Goal: Information Seeking & Learning: Learn about a topic

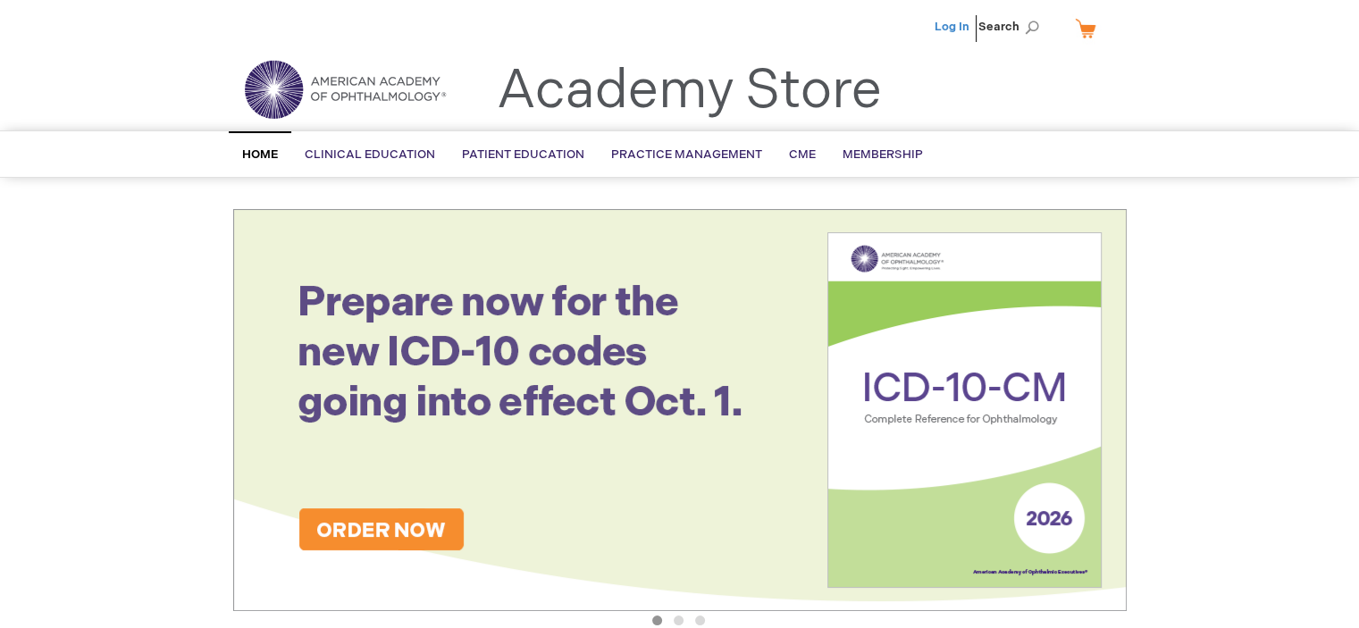
click at [958, 22] on link "Log In" at bounding box center [952, 27] width 35 height 14
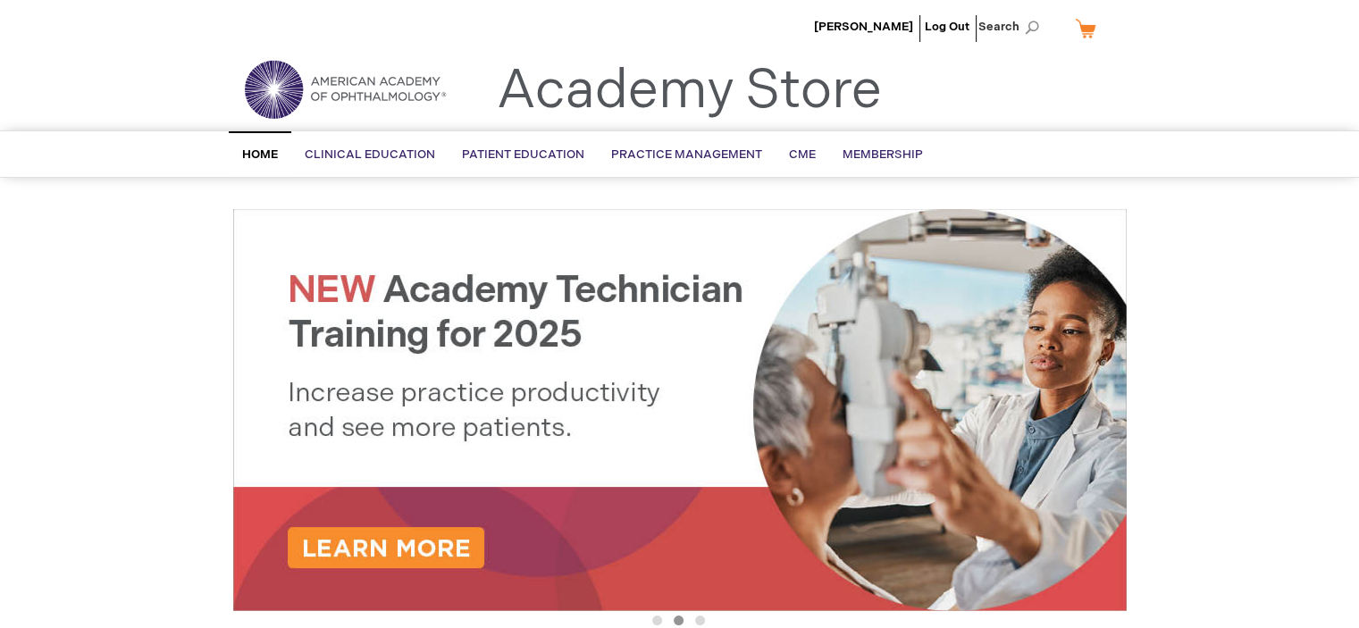
click at [215, 256] on div "Jane Henry Log Out Search My Cart CLOSE RECENTLY ADDED ITEM(S) Close There are …" at bounding box center [679, 629] width 1359 height 1258
click at [1088, 29] on link "My Cart" at bounding box center [1092, 28] width 43 height 31
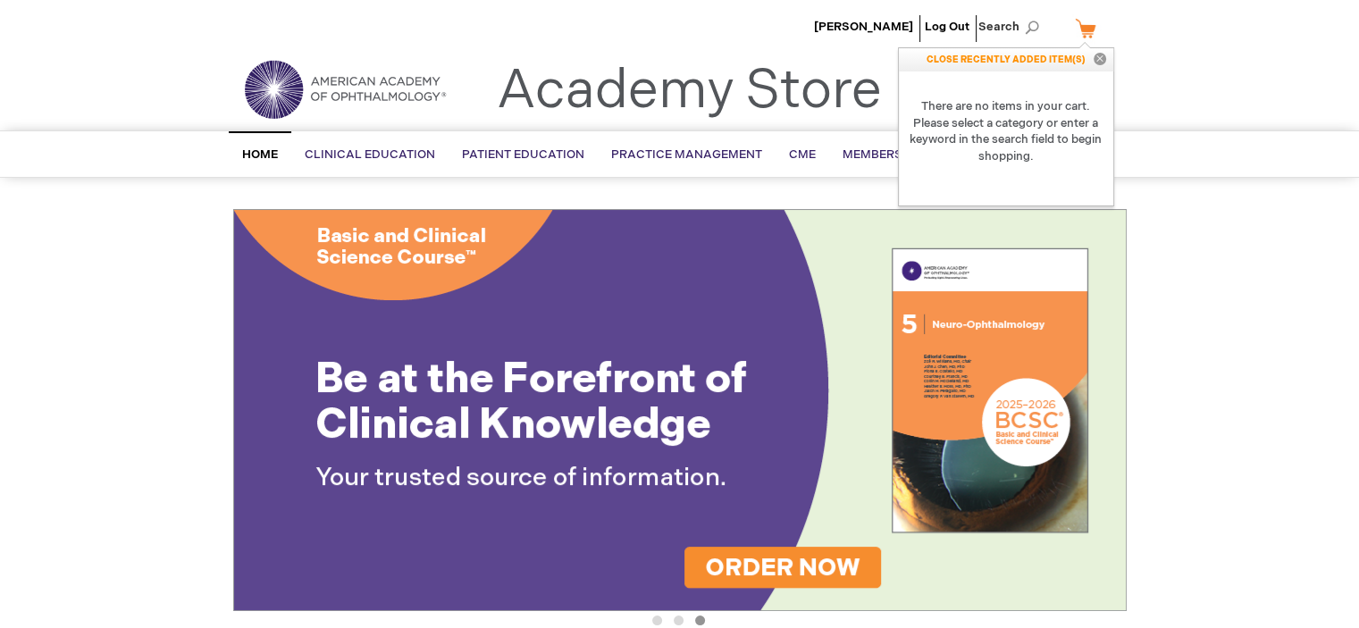
click at [113, 229] on div "Jane Henry Log Out Search My Cart CLOSE RECENTLY ADDED ITEM(S) Close There are …" at bounding box center [679, 629] width 1359 height 1258
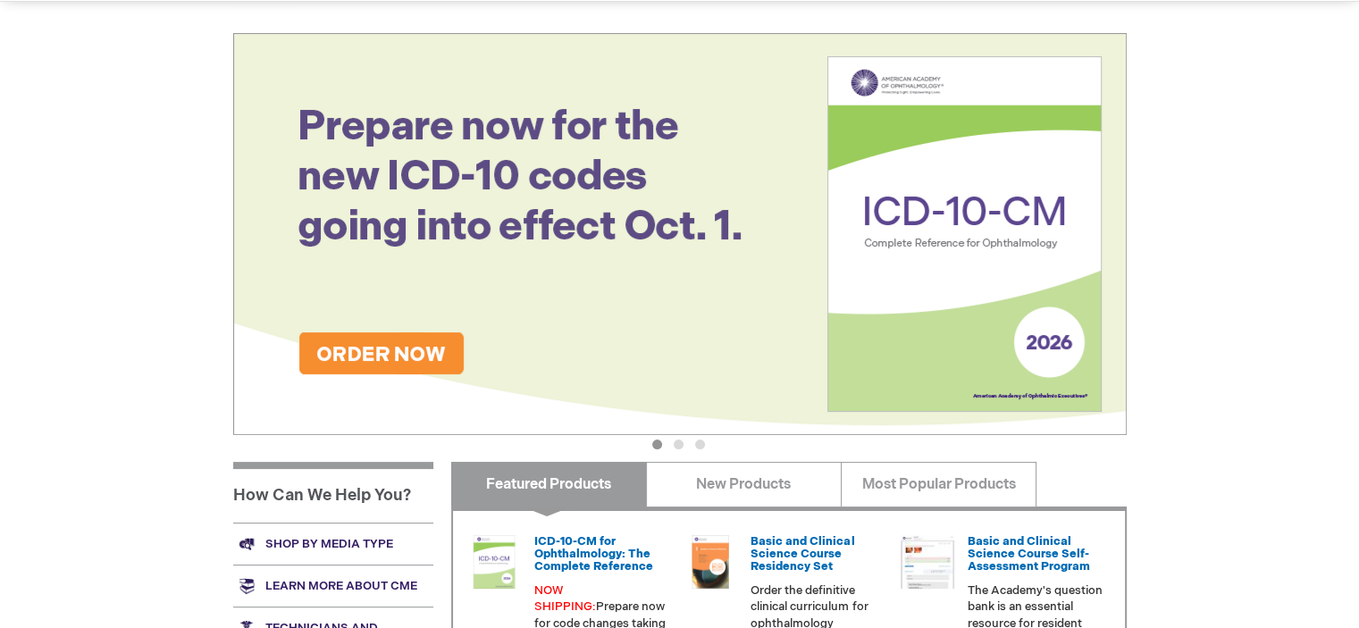
scroll to position [89, 0]
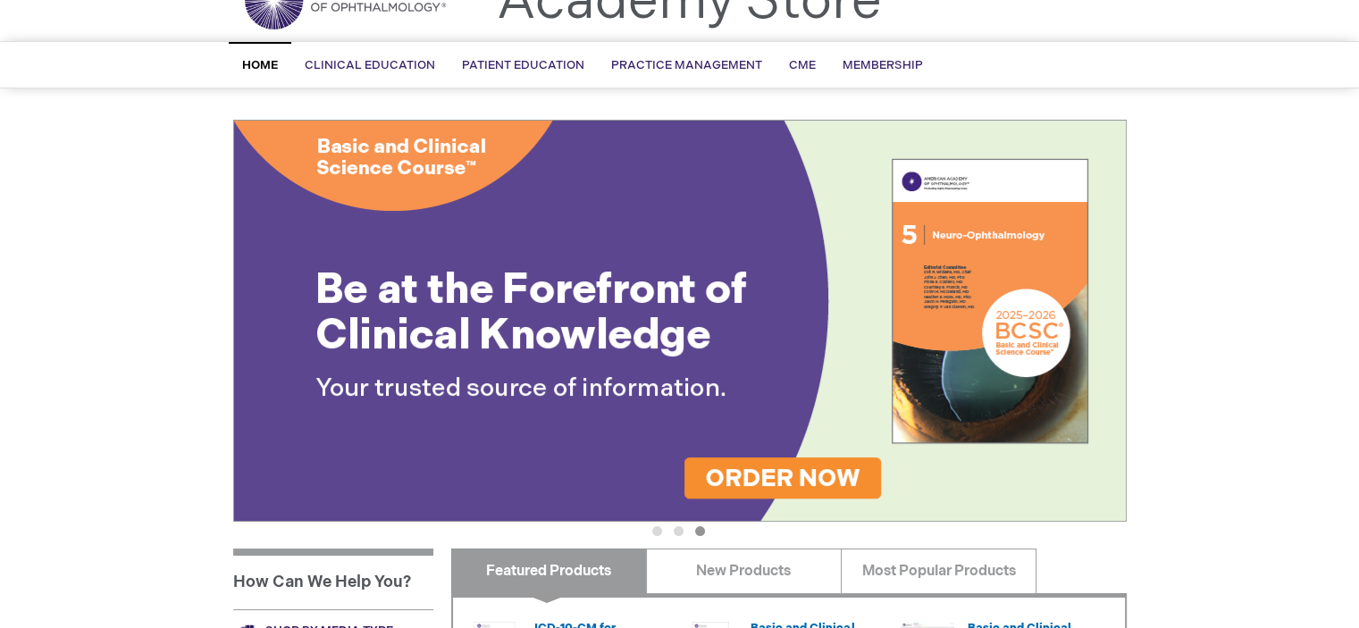
click at [268, 67] on span "Home" at bounding box center [260, 65] width 36 height 14
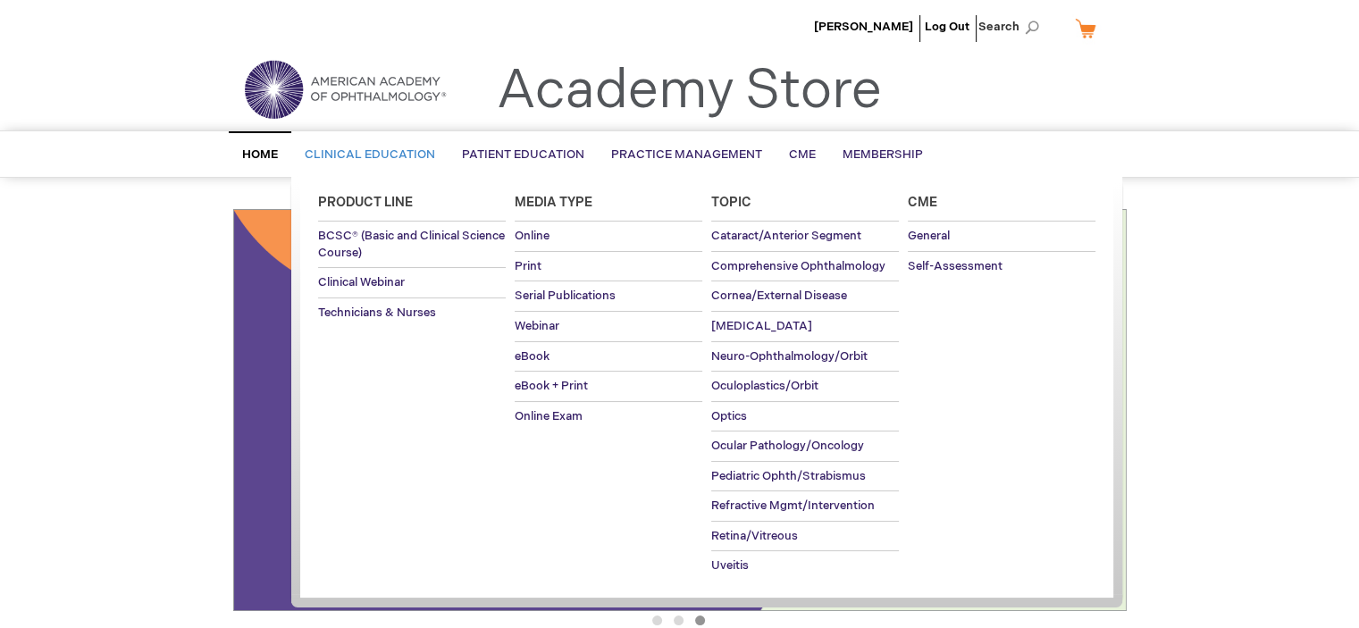
click at [372, 160] on span "Clinical Education" at bounding box center [370, 154] width 130 height 14
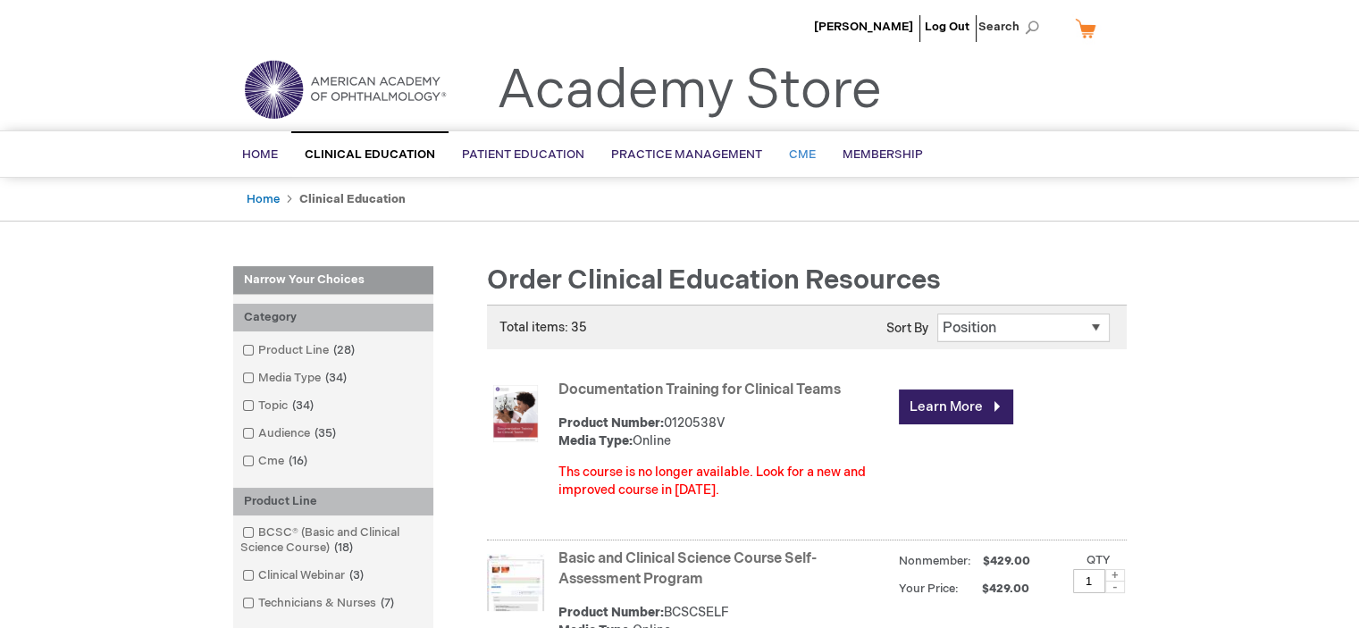
click at [801, 155] on span "CME" at bounding box center [802, 154] width 27 height 14
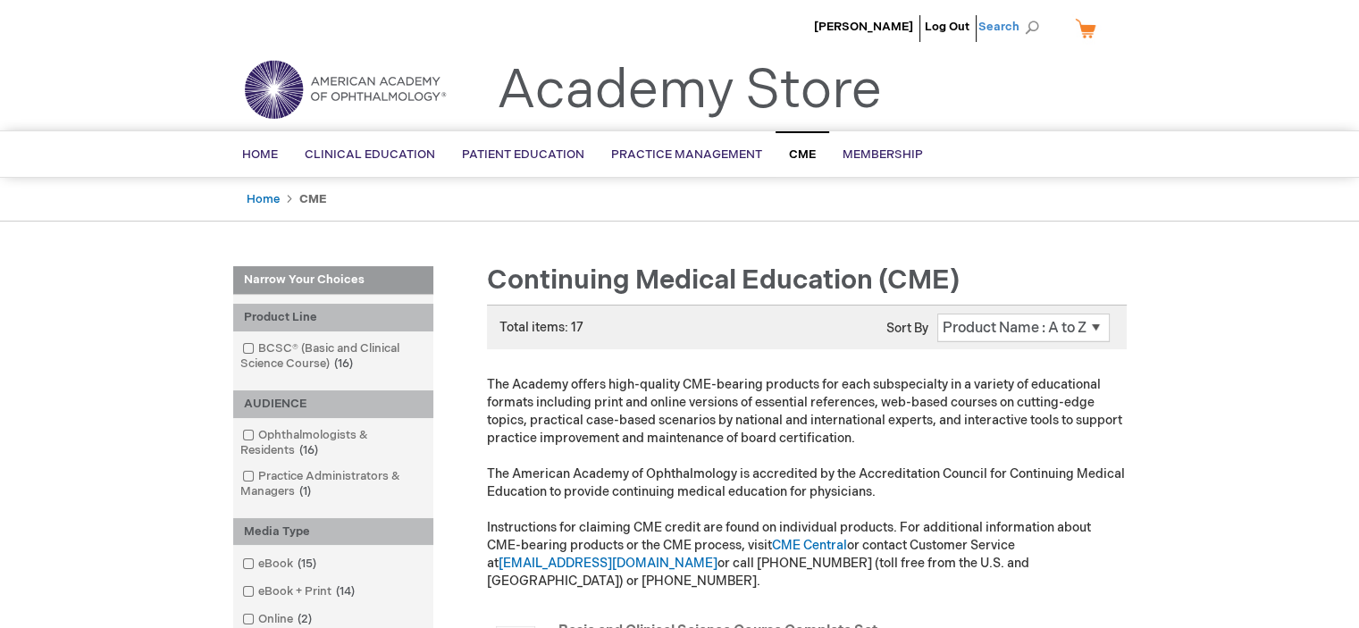
click at [998, 29] on span "Search" at bounding box center [1012, 27] width 68 height 36
click at [897, 21] on input "Search" at bounding box center [928, 27] width 185 height 29
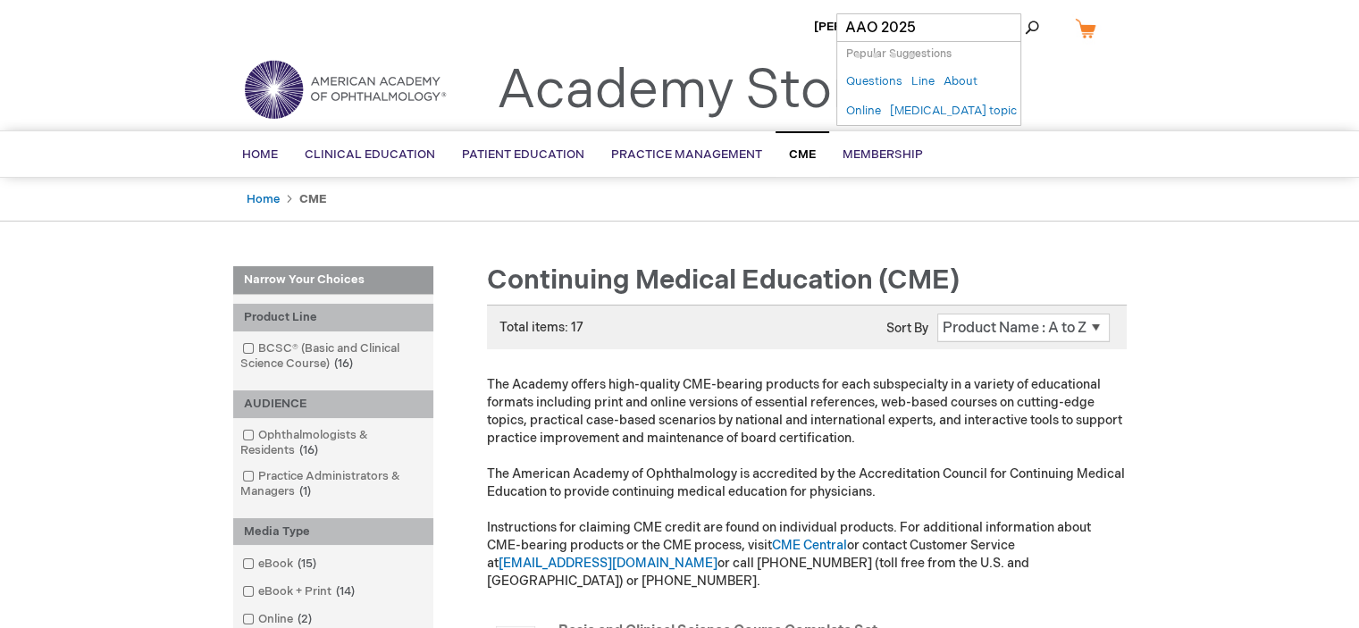
type input "AAO 2025"
click at [1025, 13] on button "Search" at bounding box center [1032, 27] width 14 height 29
